Goal: Task Accomplishment & Management: Use online tool/utility

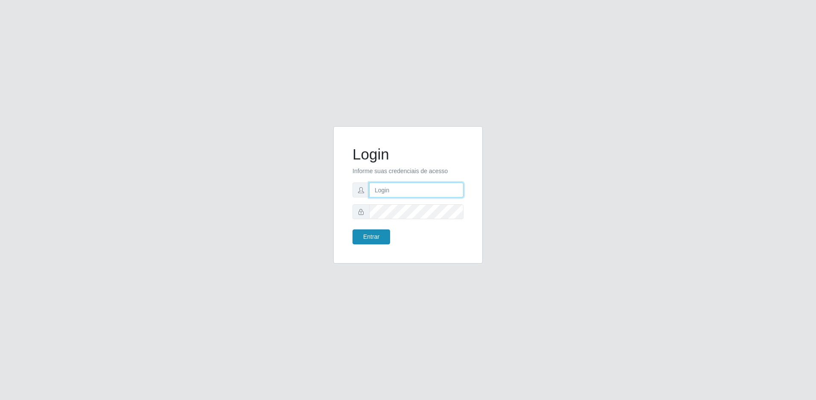
type input "[EMAIL_ADDRESS][DOMAIN_NAME]"
click at [368, 237] on button "Entrar" at bounding box center [372, 237] width 38 height 15
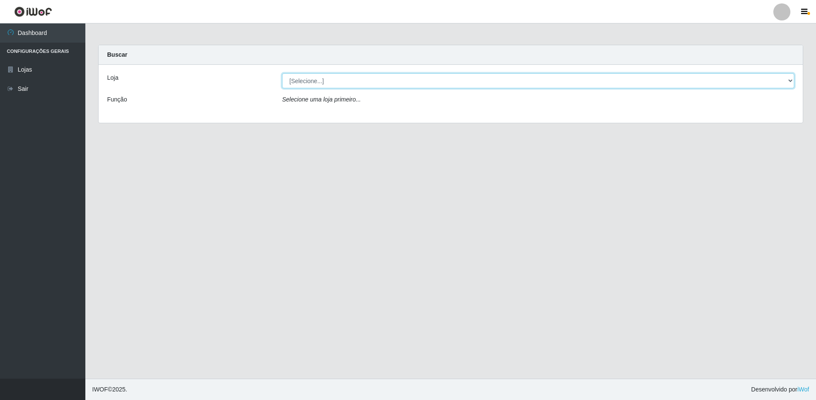
click at [385, 83] on select "[Selecione...] Extrabom - Loja 57 Anchieta" at bounding box center [538, 80] width 512 height 15
select select "470"
click at [282, 73] on select "[Selecione...] Extrabom - Loja 57 Anchieta" at bounding box center [538, 80] width 512 height 15
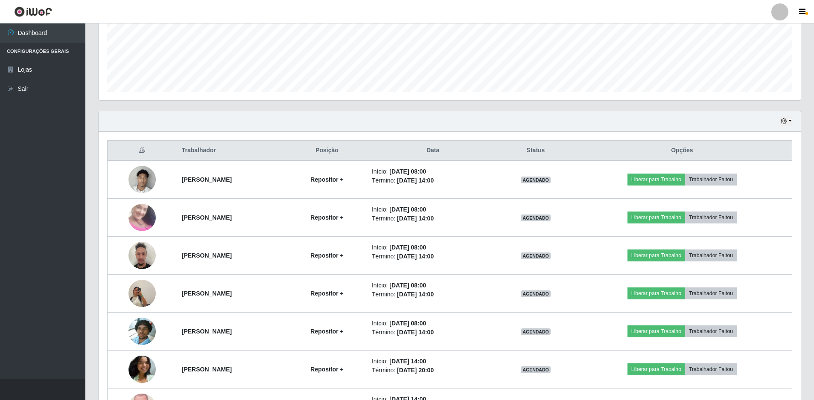
scroll to position [256, 0]
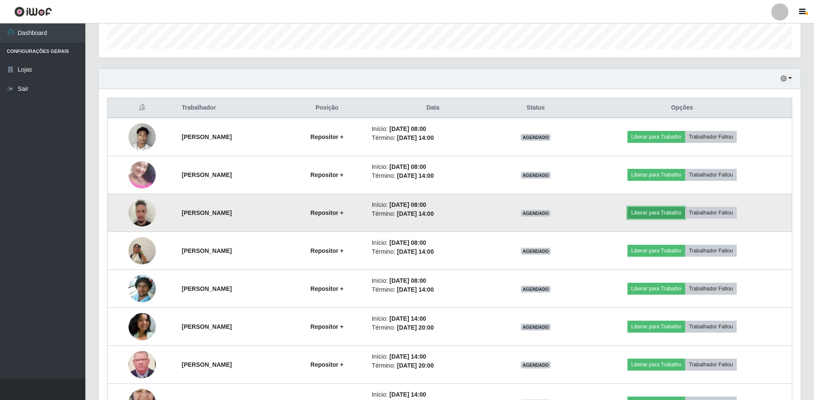
click at [677, 217] on button "Liberar para Trabalho" at bounding box center [656, 213] width 58 height 12
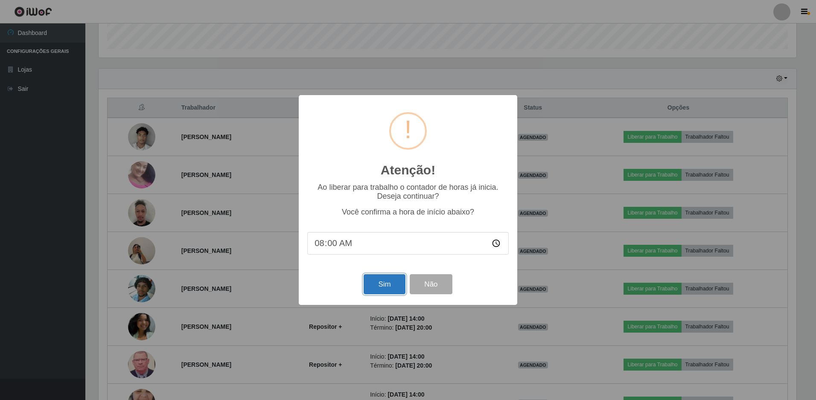
click at [380, 285] on button "Sim" at bounding box center [384, 284] width 41 height 20
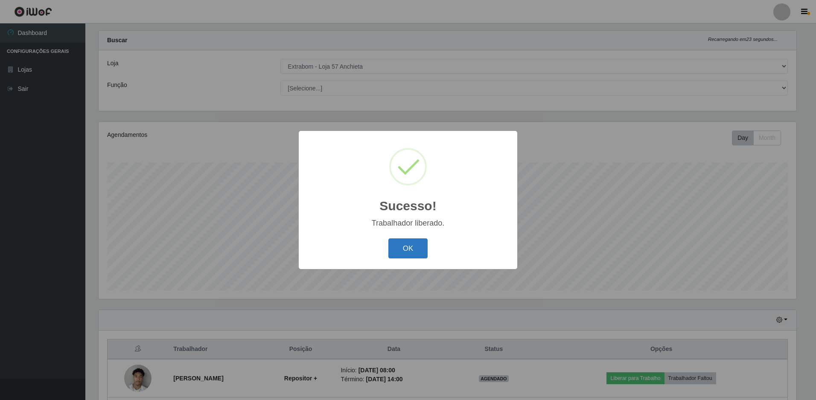
click at [414, 244] on button "OK" at bounding box center [408, 249] width 40 height 20
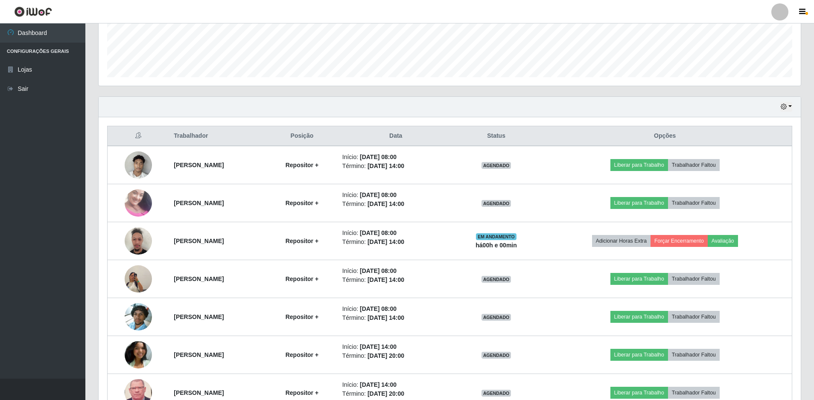
scroll to position [271, 0]
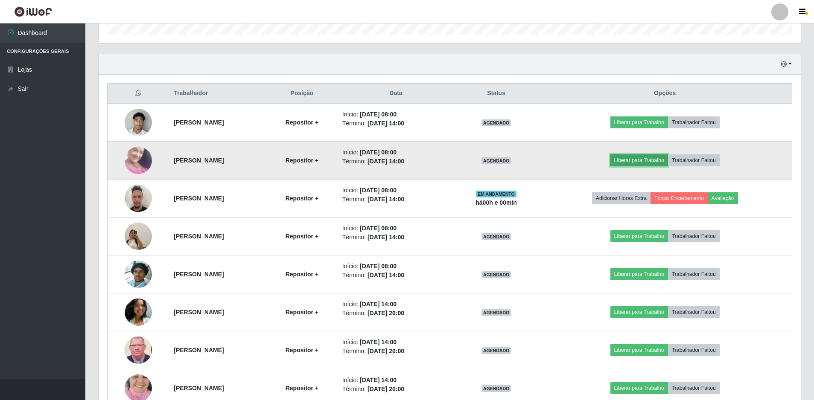
click at [635, 163] on button "Liberar para Trabalho" at bounding box center [639, 160] width 58 height 12
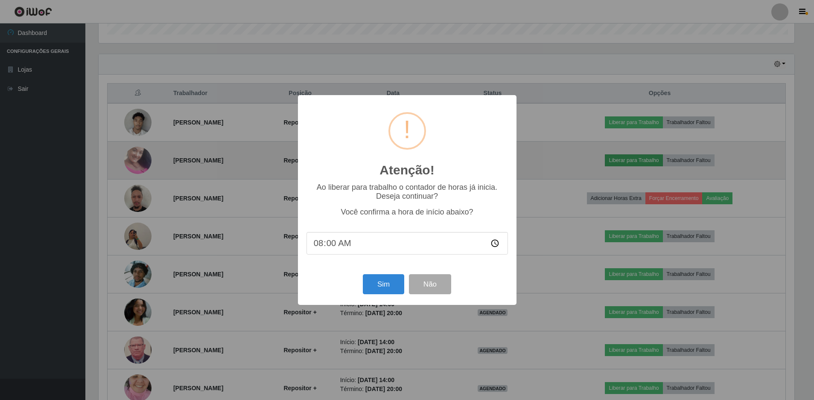
scroll to position [177, 698]
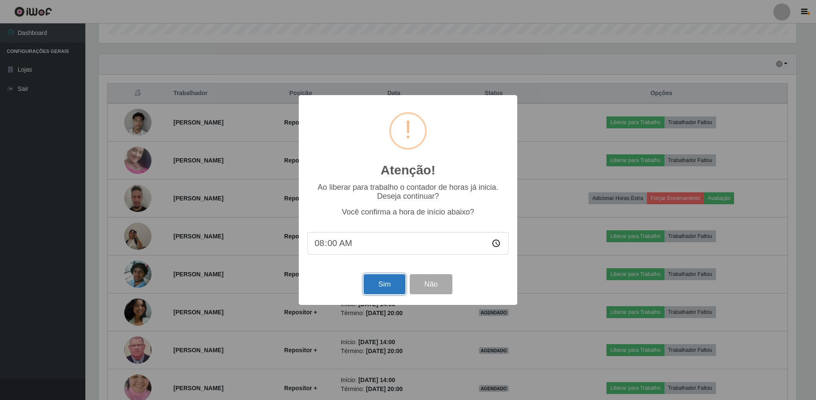
click at [382, 292] on button "Sim" at bounding box center [384, 284] width 41 height 20
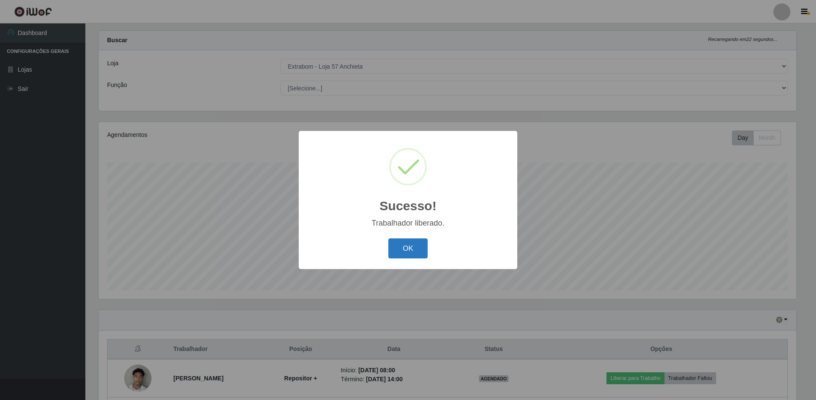
click at [426, 245] on button "OK" at bounding box center [408, 249] width 40 height 20
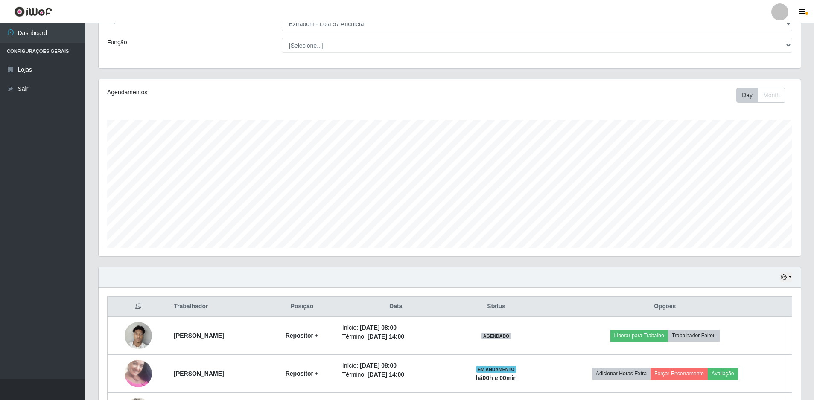
scroll to position [100, 0]
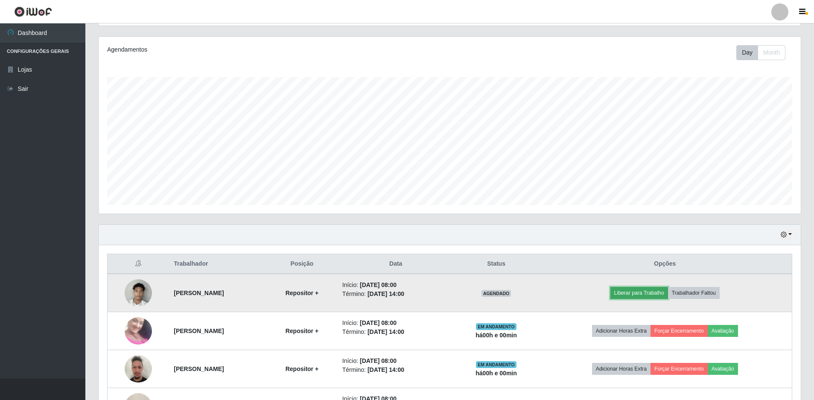
click at [643, 293] on button "Liberar para Trabalho" at bounding box center [639, 293] width 58 height 12
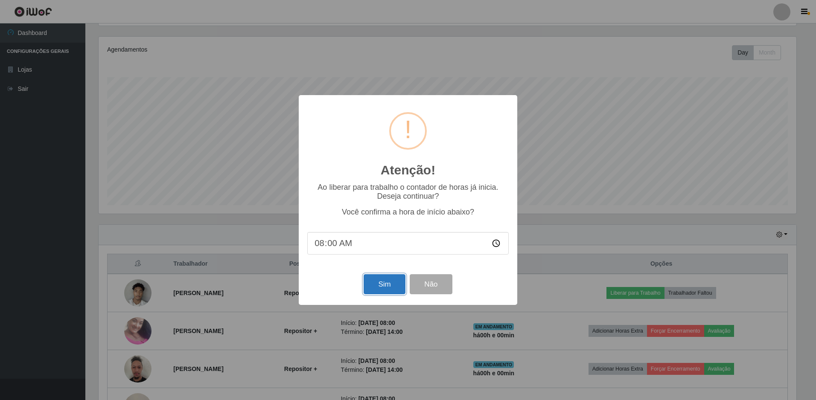
click at [392, 283] on button "Sim" at bounding box center [384, 284] width 41 height 20
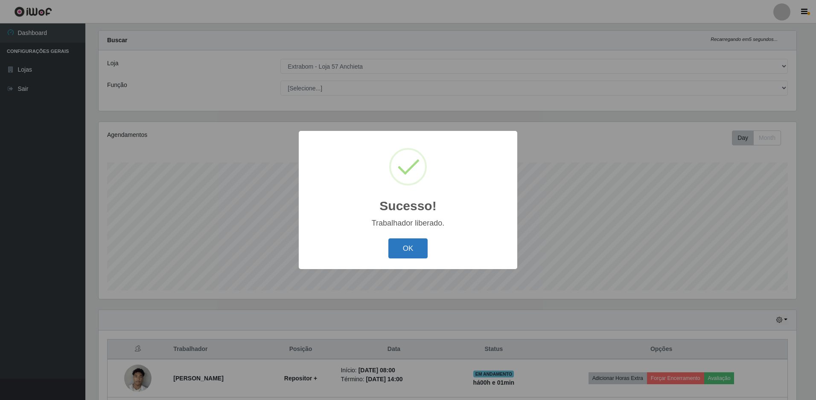
click at [399, 250] on button "OK" at bounding box center [408, 249] width 40 height 20
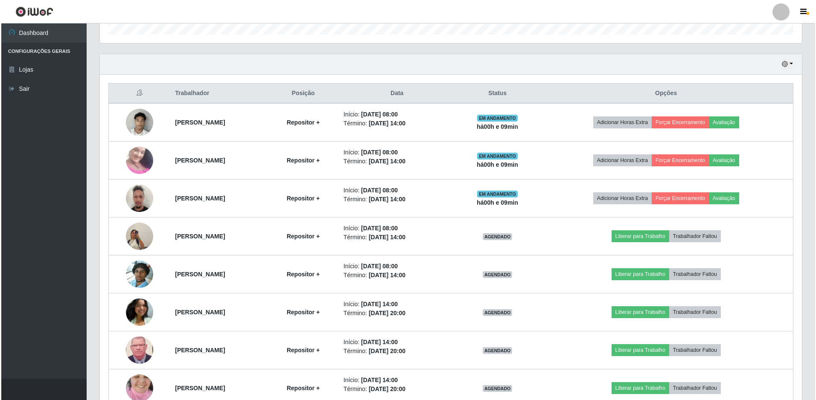
scroll to position [313, 0]
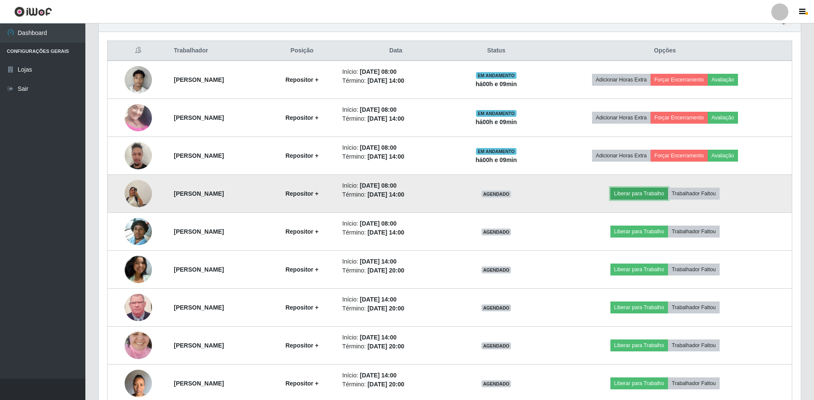
click at [636, 195] on button "Liberar para Trabalho" at bounding box center [639, 194] width 58 height 12
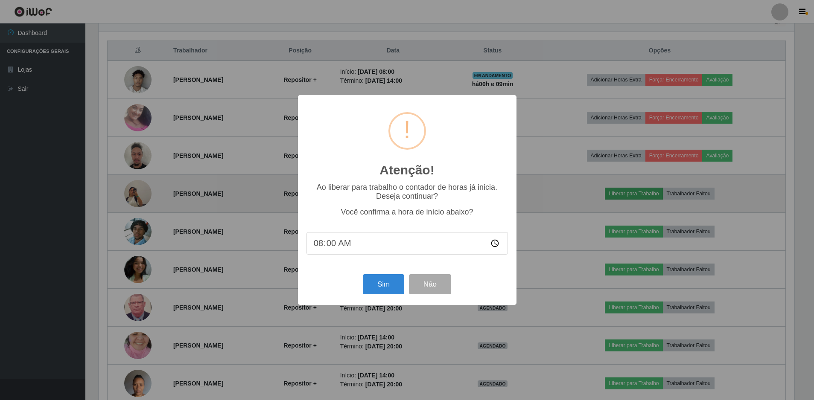
scroll to position [177, 698]
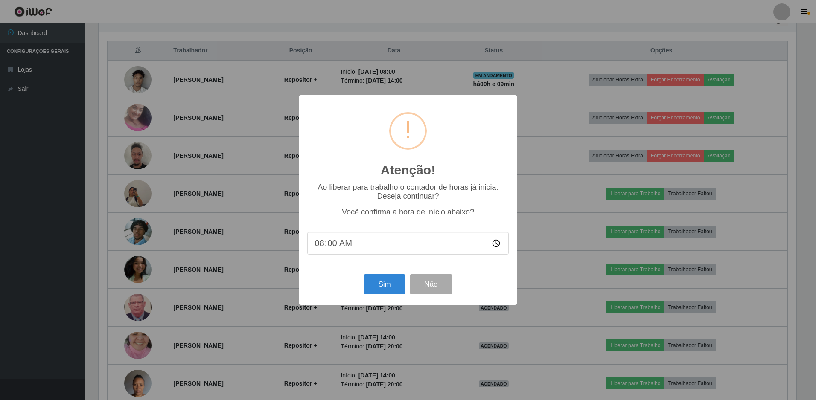
click at [333, 244] on input "08:00" at bounding box center [407, 243] width 201 height 23
type input "08:09"
click at [384, 284] on button "Sim" at bounding box center [384, 284] width 41 height 20
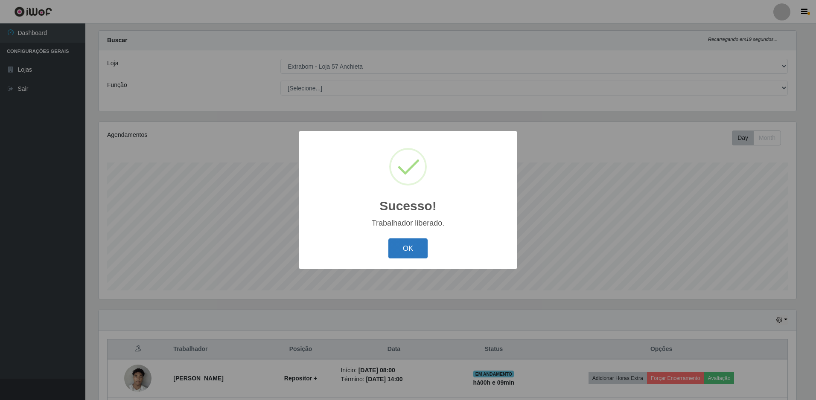
click at [405, 247] on button "OK" at bounding box center [408, 249] width 40 height 20
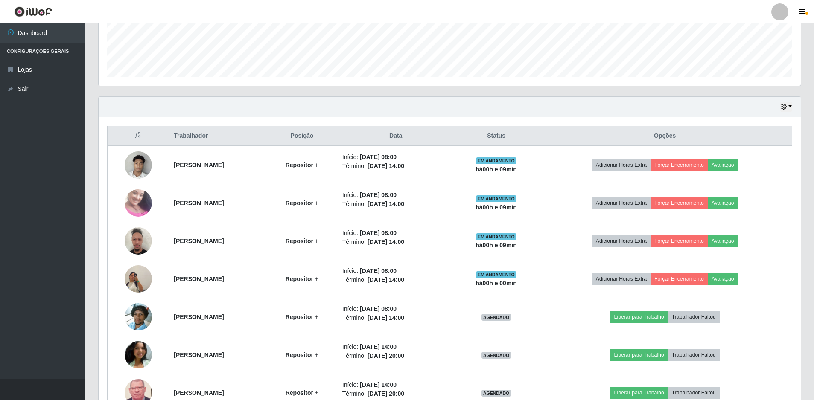
scroll to position [356, 0]
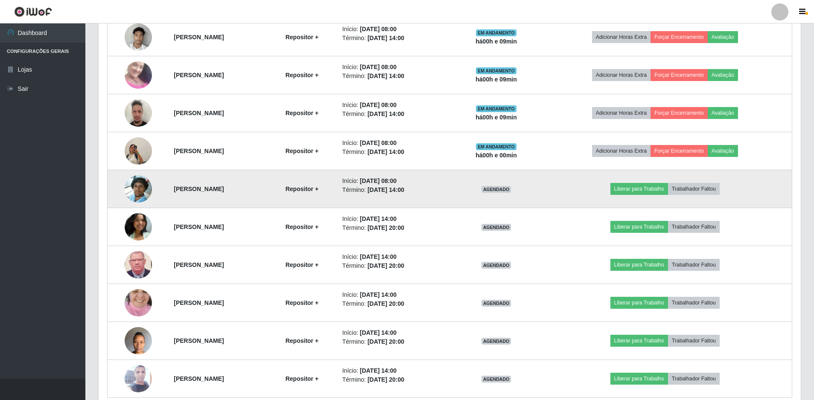
click at [135, 189] on img at bounding box center [138, 189] width 27 height 49
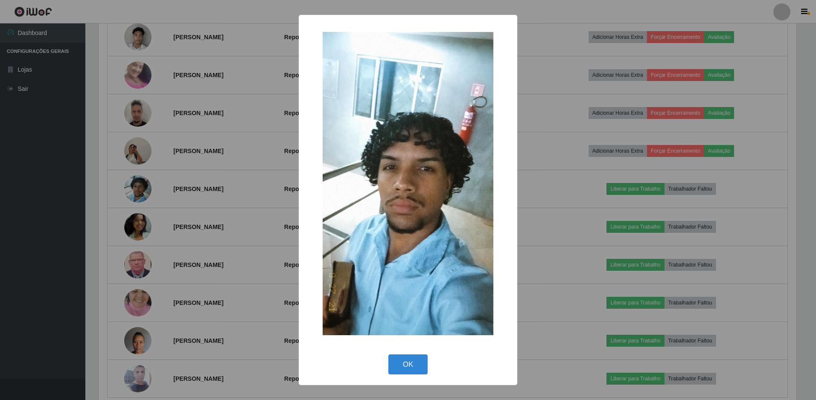
click at [762, 208] on div "× OK Cancel" at bounding box center [408, 200] width 816 height 400
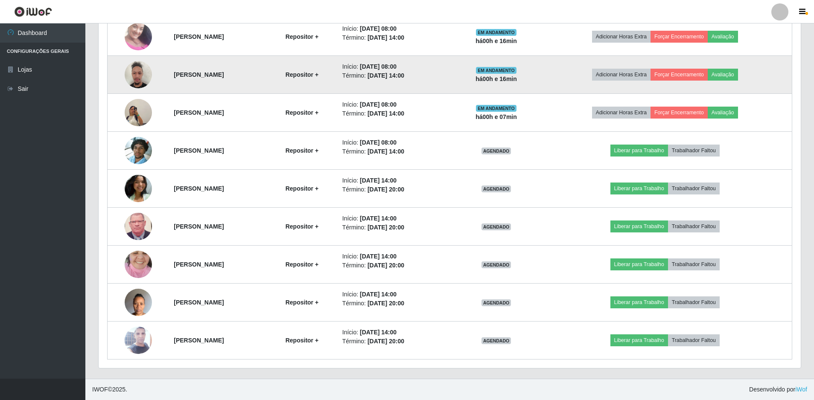
scroll to position [309, 0]
